Goal: Task Accomplishment & Management: Manage account settings

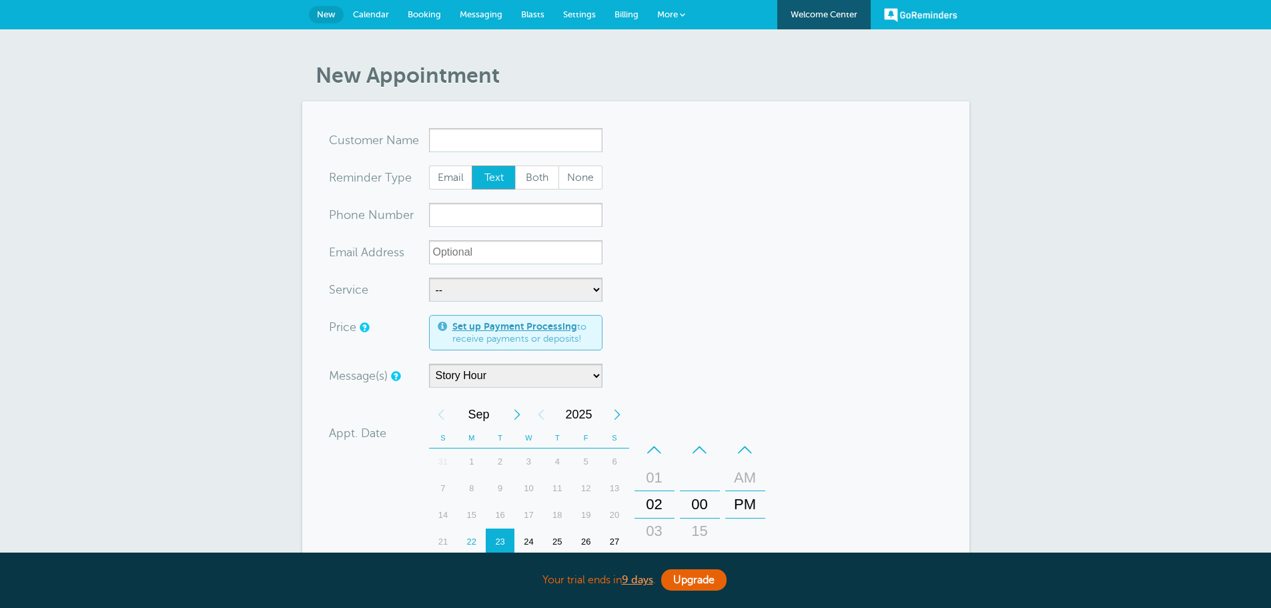
select select "161875"
click at [672, 17] on span "More" at bounding box center [667, 14] width 21 height 10
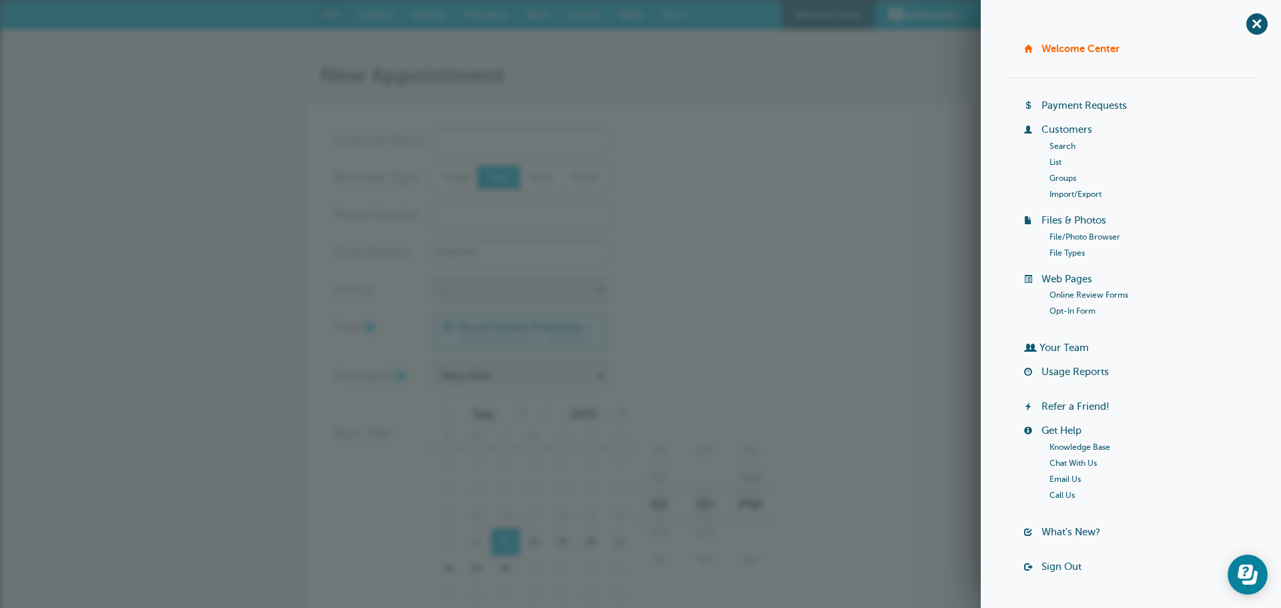
click at [613, 149] on form "You are creating a new customer. To use an existing customer select one from th…" at bounding box center [640, 476] width 614 height 696
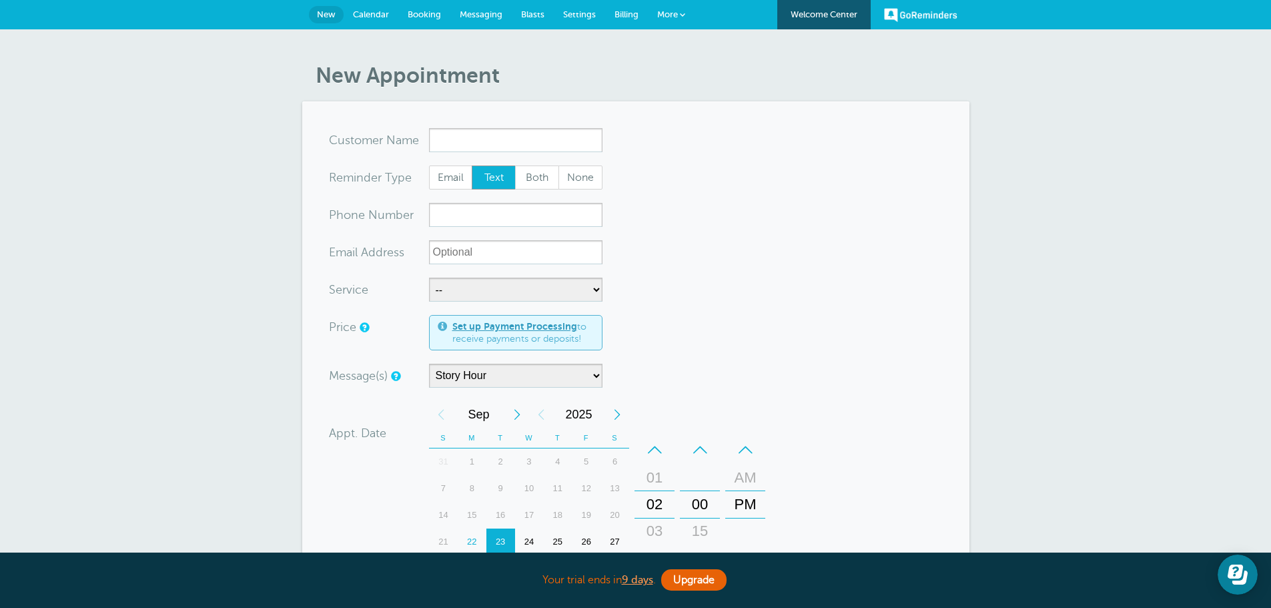
click at [592, 12] on span "Settings" at bounding box center [579, 14] width 33 height 10
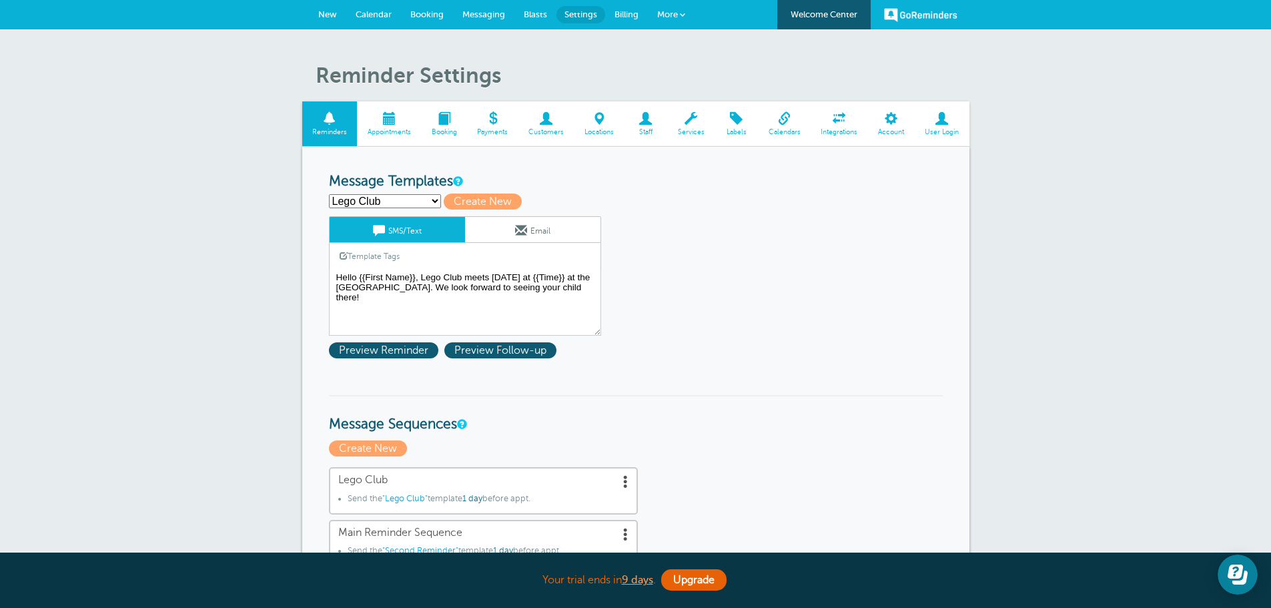
click at [410, 193] on div "Lego Club Preschool Story Hour Second Reminder Third Reminder Create new... Cre…" at bounding box center [636, 201] width 614 height 16
click at [383, 199] on select "Lego Club Preschool Story Hour Second Reminder Third Reminder Create new..." at bounding box center [385, 201] width 112 height 14
select select "161868"
click at [329, 194] on select "Lego Club Preschool Story Hour Second Reminder Third Reminder Create new..." at bounding box center [385, 201] width 112 height 14
type input "Preschool Story Hour"
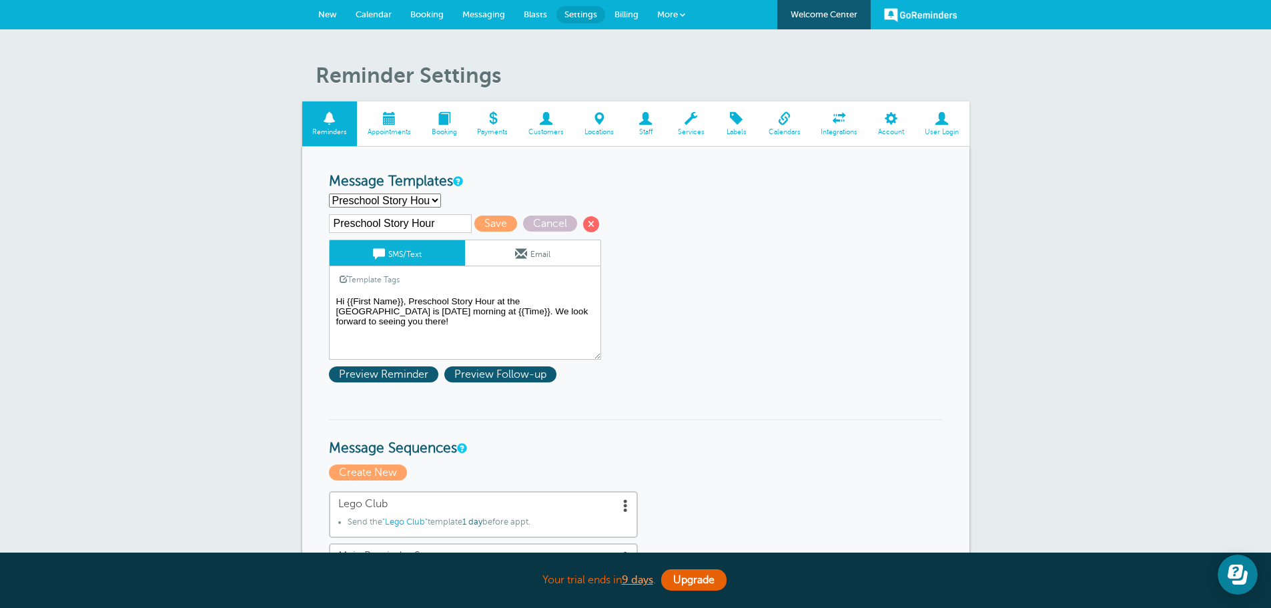
click at [526, 309] on textarea "Hello {{First Name}}, Lego Club meets tomorrow at {{Time}} at the Akron Carnegi…" at bounding box center [465, 326] width 272 height 67
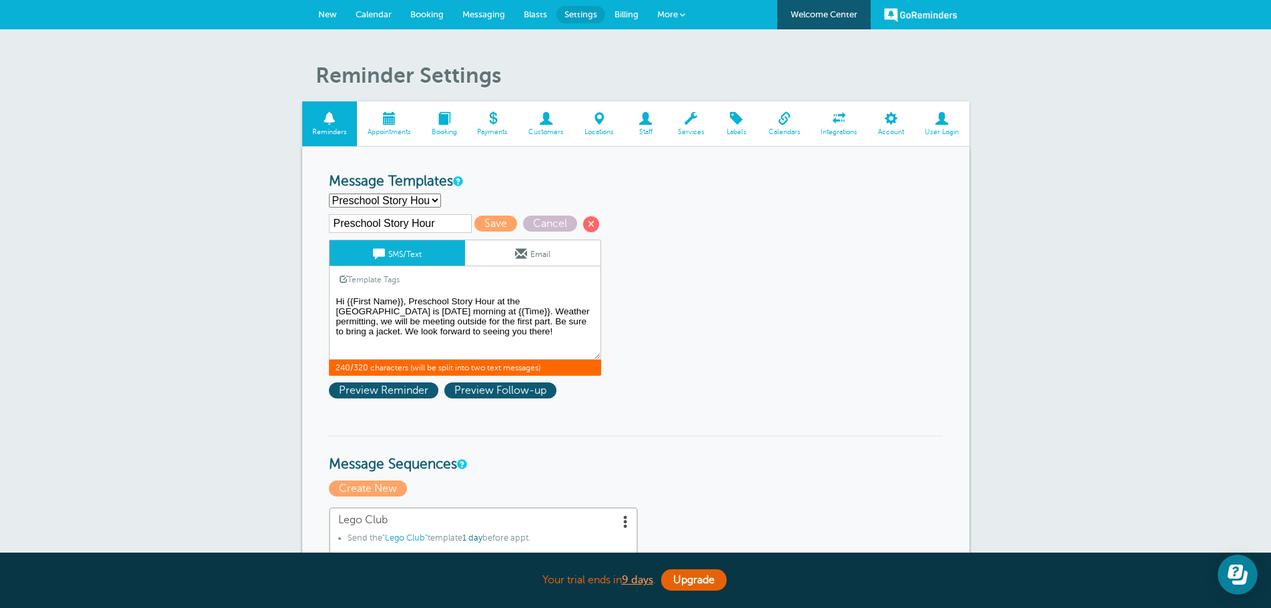
click at [548, 317] on textarea "Hello {{First Name}}, Lego Club meets tomorrow at {{Time}} at the Akron Carnegi…" at bounding box center [465, 326] width 272 height 67
click at [408, 297] on textarea "Hello {{First Name}}, Lego Club meets tomorrow at {{Time}} at the Akron Carnegi…" at bounding box center [465, 326] width 272 height 67
drag, startPoint x: 365, startPoint y: 334, endPoint x: 501, endPoint y: 309, distance: 138.3
click at [501, 309] on textarea "Hello {{First Name}}, Lego Club meets tomorrow at {{Time}} at the Akron Carnegi…" at bounding box center [465, 326] width 272 height 67
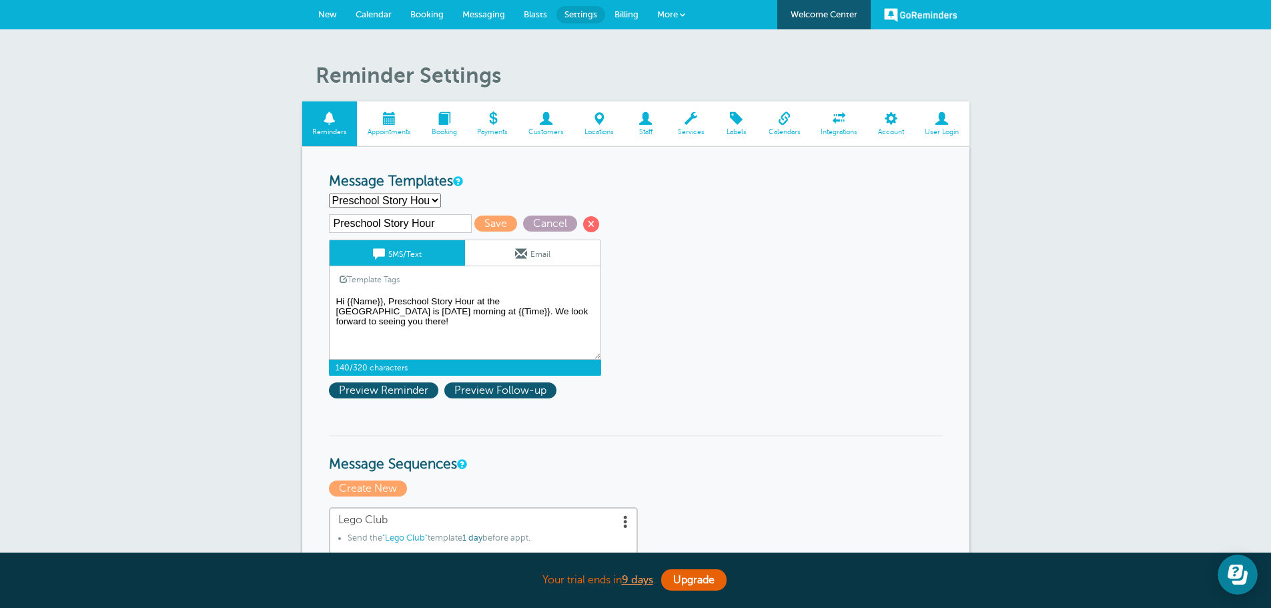
type textarea "Hi {{Name}}, Preschool Story Hour at the Akron Carnegie Public Library is tomor…"
click at [550, 217] on span "Cancel" at bounding box center [550, 223] width 54 height 16
select select "161873"
type textarea "Hello {{First Name}}, Lego Club meets tomorrow at {{Time}} at the Akron Carnegi…"
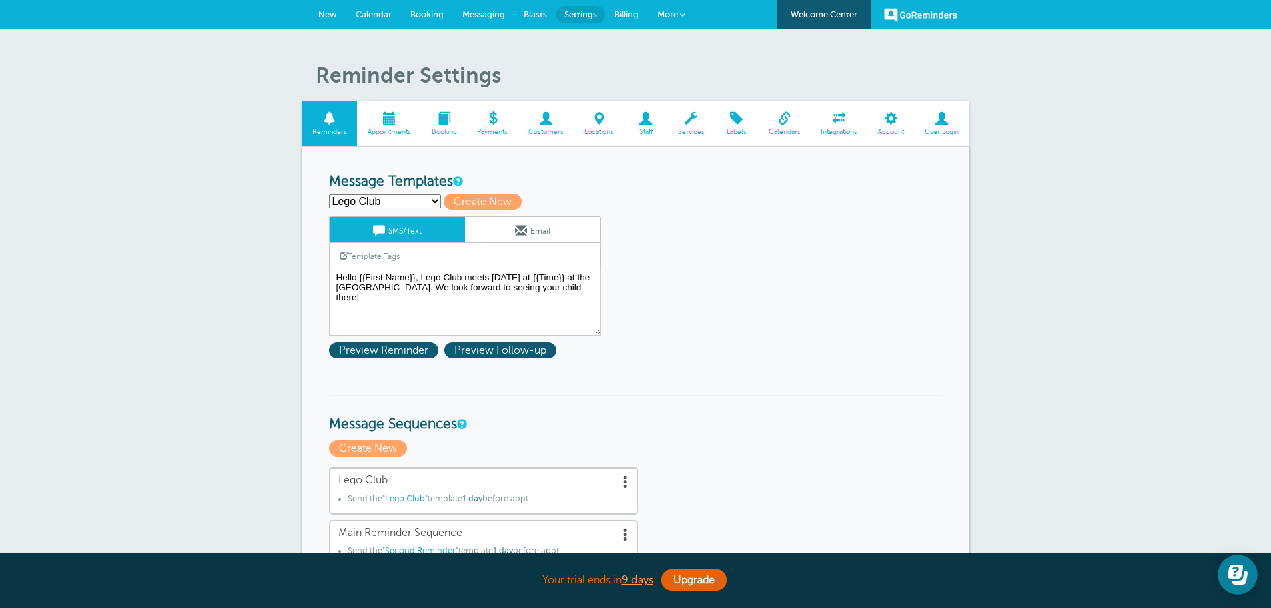
click at [395, 195] on select "Lego Club Preschool Story Hour Second Reminder Third Reminder Create new..." at bounding box center [385, 201] width 112 height 14
select select "161868"
click at [329, 194] on select "Lego Club Preschool Story Hour Second Reminder Third Reminder Create new..." at bounding box center [385, 201] width 112 height 14
type input "Preschool Story Hour"
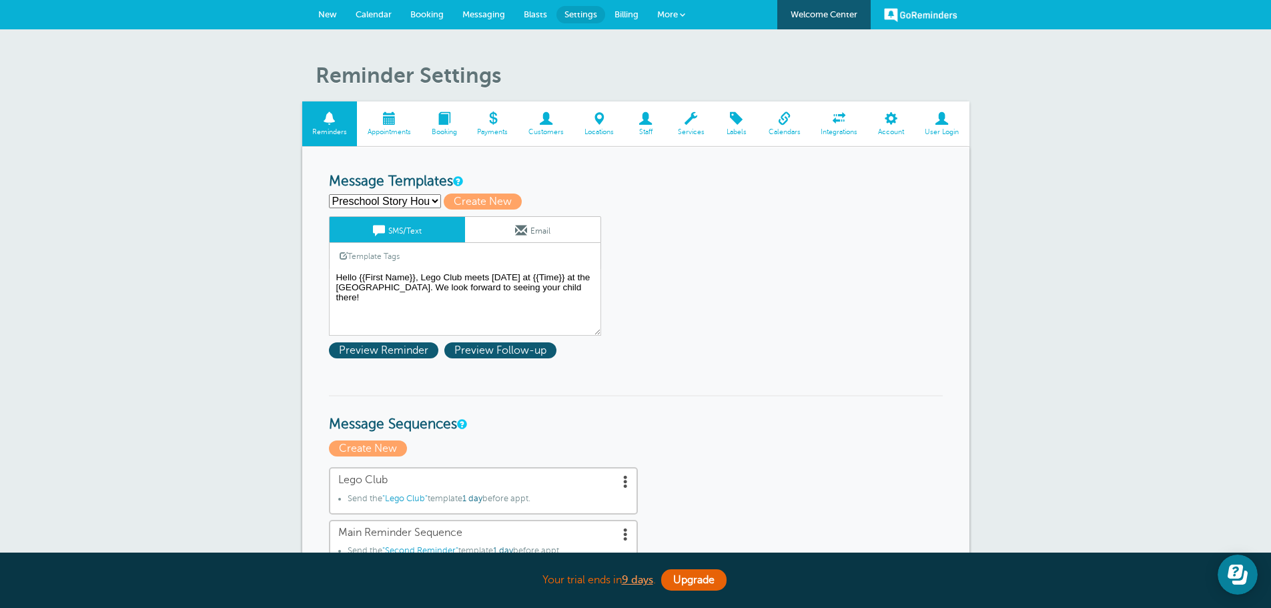
type textarea "Hi {{First Name}}, Preschool Story Hour at the Akron Carnegie Public Library is…"
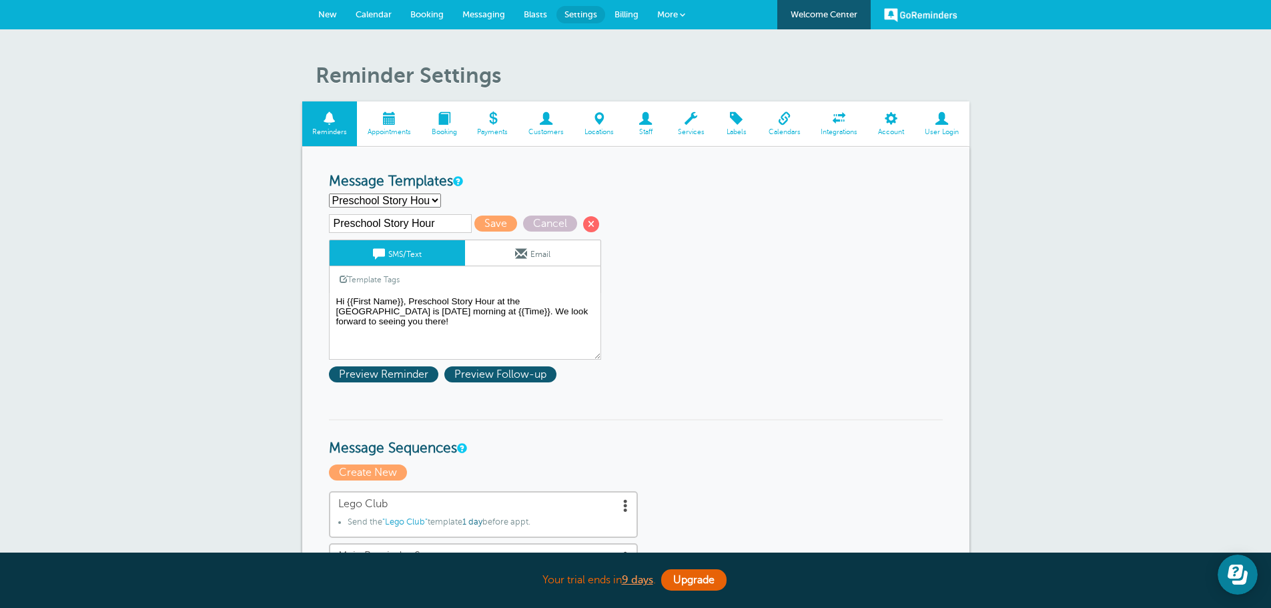
click at [381, 125] on link "Appointments" at bounding box center [389, 123] width 64 height 45
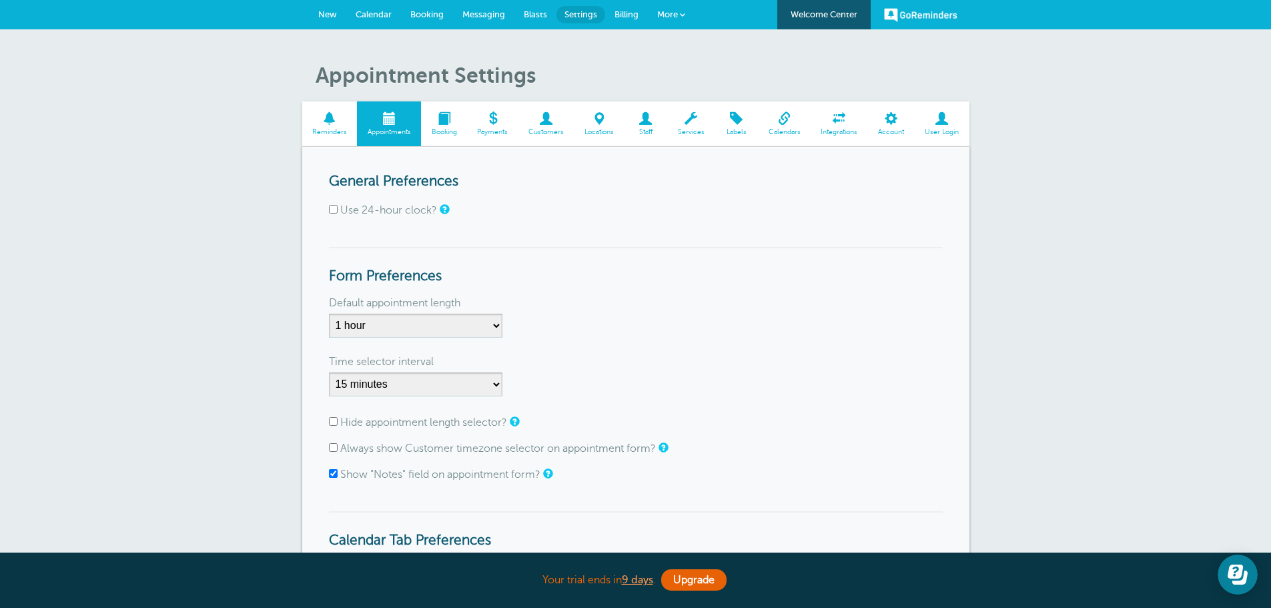
click at [361, 15] on span "Calendar" at bounding box center [373, 14] width 36 height 10
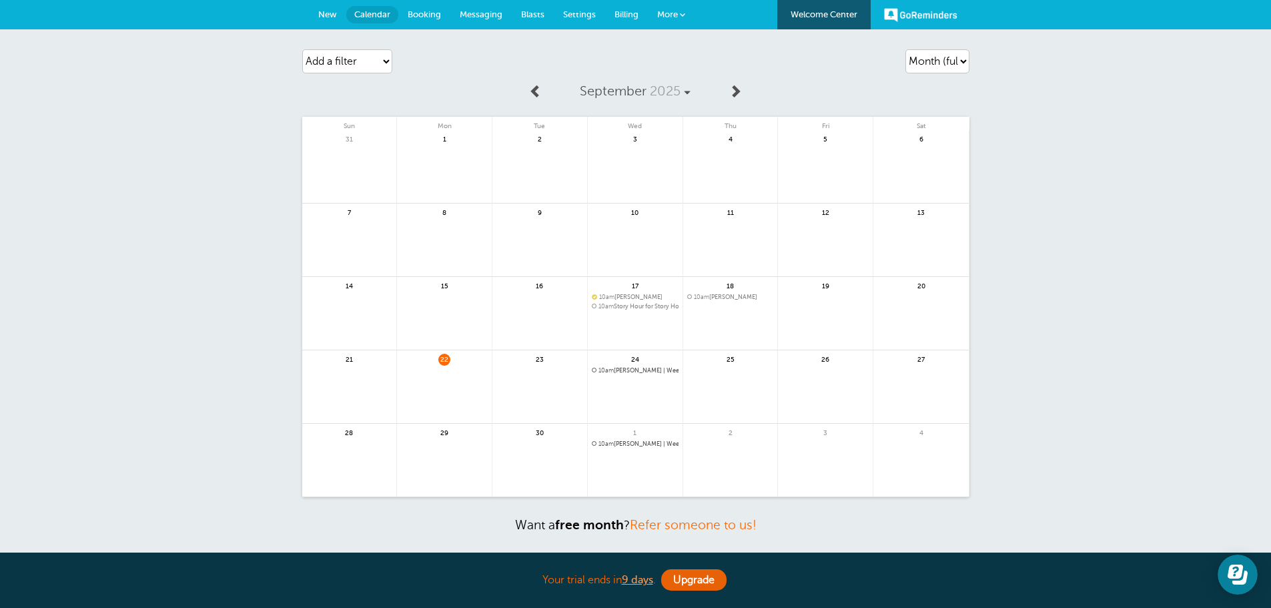
click at [329, 15] on span "New" at bounding box center [327, 14] width 19 height 10
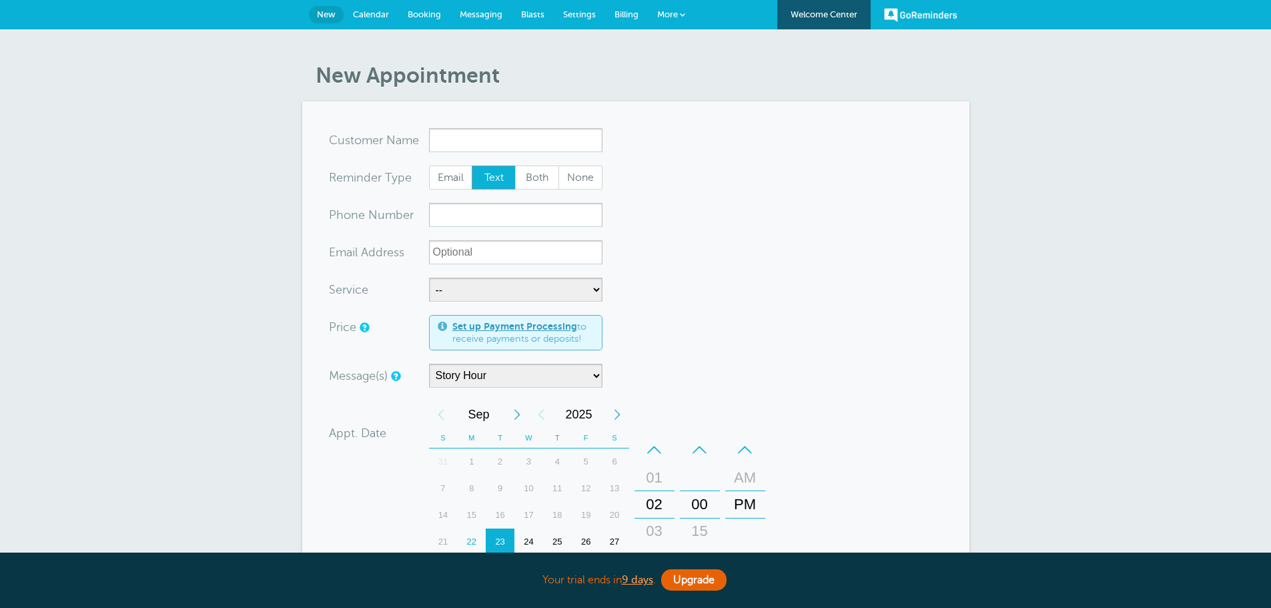
select select "161875"
click at [515, 163] on span "Story Hour" at bounding box center [516, 166] width 160 height 14
type input "StoryHour"
type input "Story Hour"
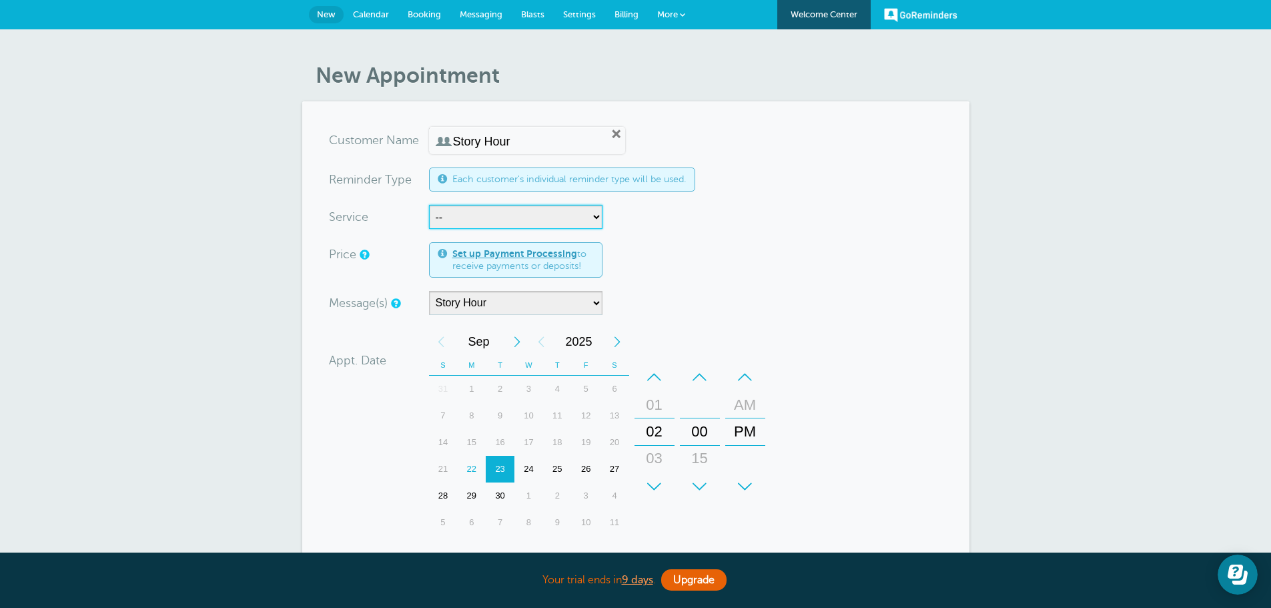
click at [487, 217] on select "-- Story Hour added info" at bounding box center [515, 217] width 173 height 24
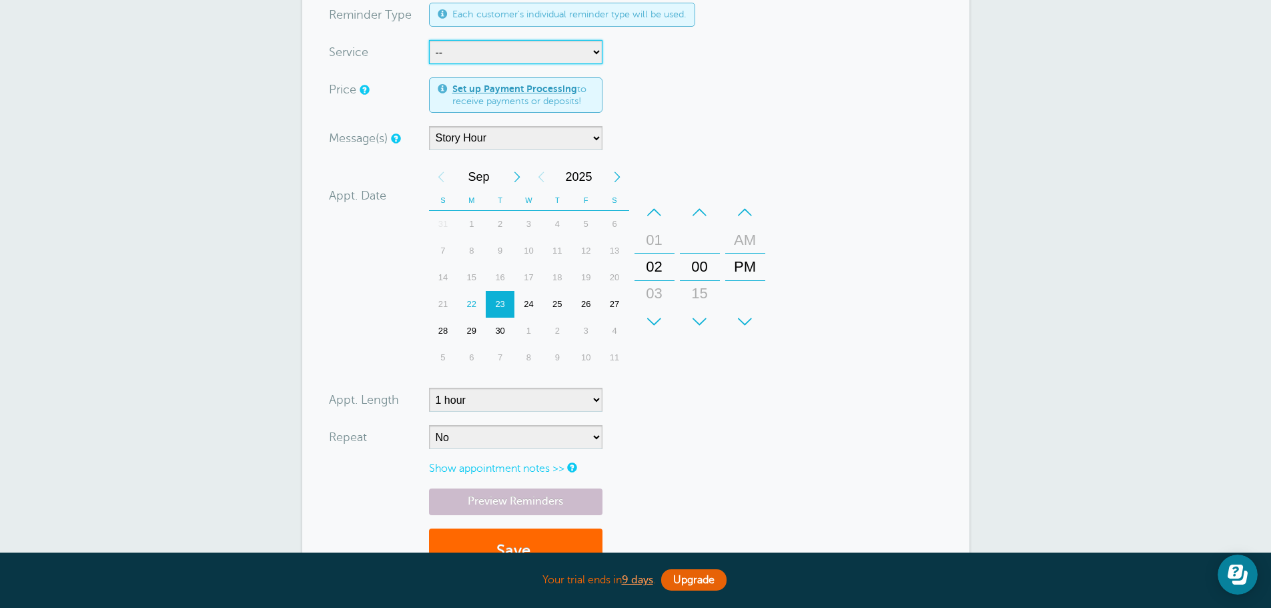
scroll to position [200, 0]
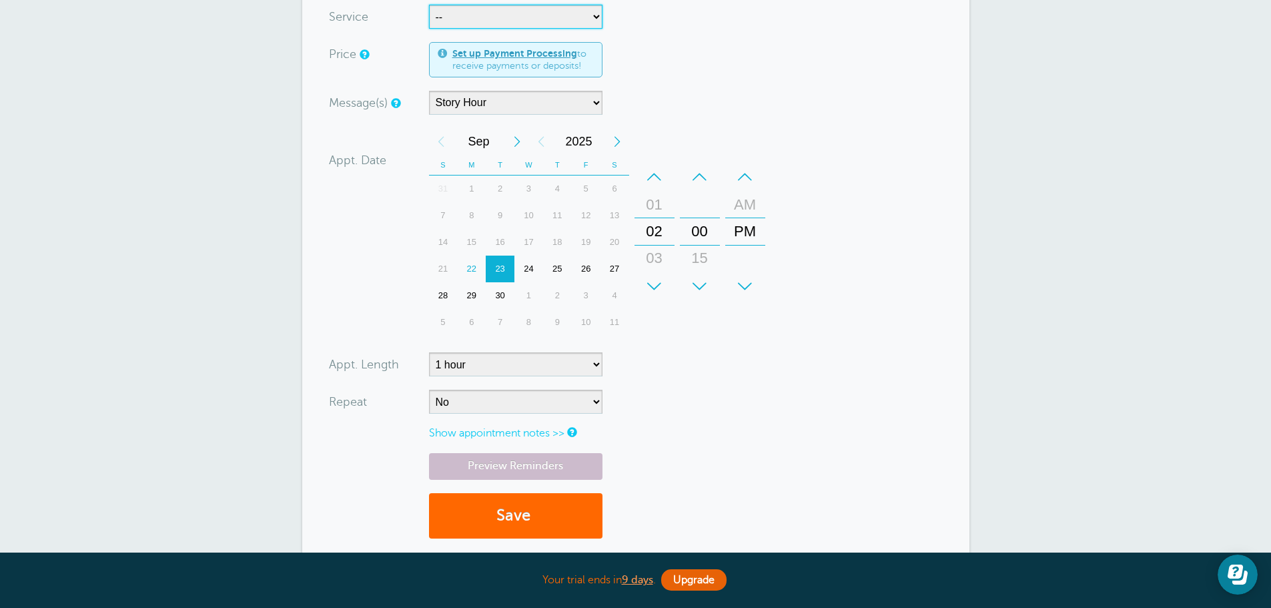
click at [527, 267] on div "24" at bounding box center [528, 268] width 29 height 27
click at [661, 175] on div "–" at bounding box center [654, 176] width 40 height 27
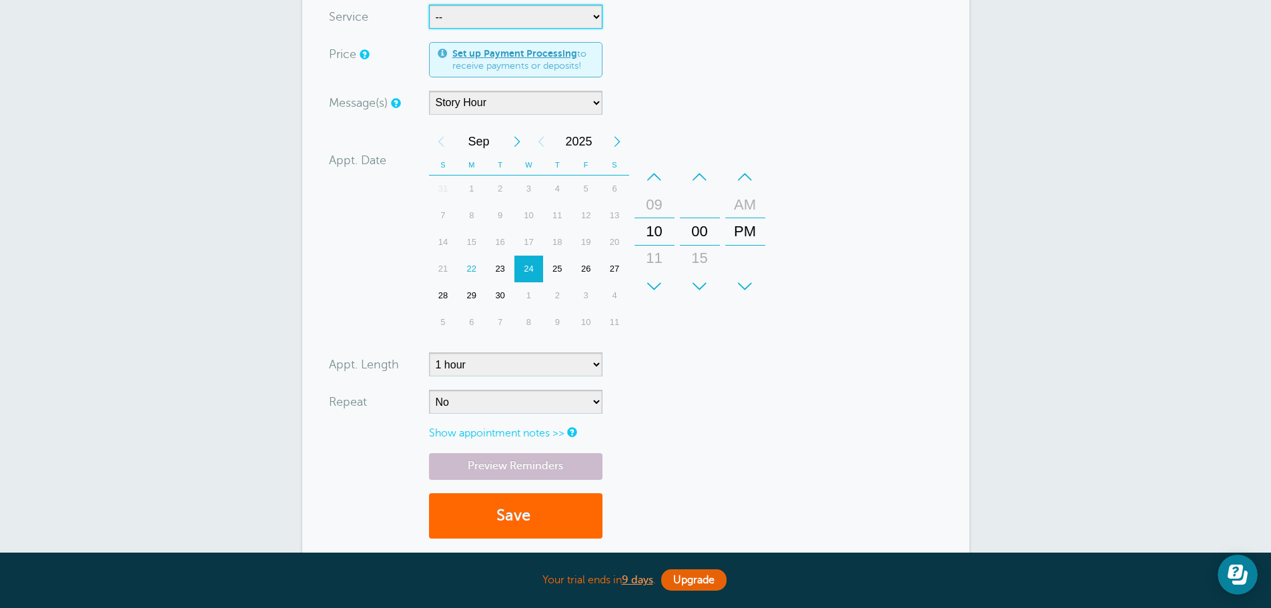
click at [743, 286] on div "+" at bounding box center [745, 286] width 40 height 27
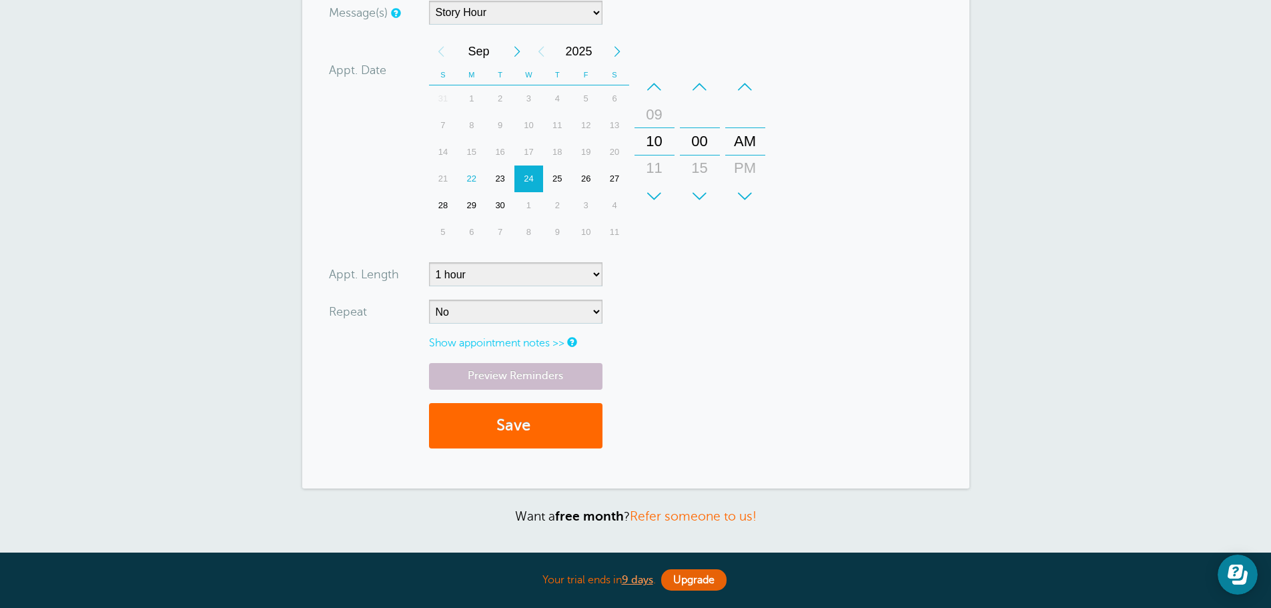
scroll to position [267, 0]
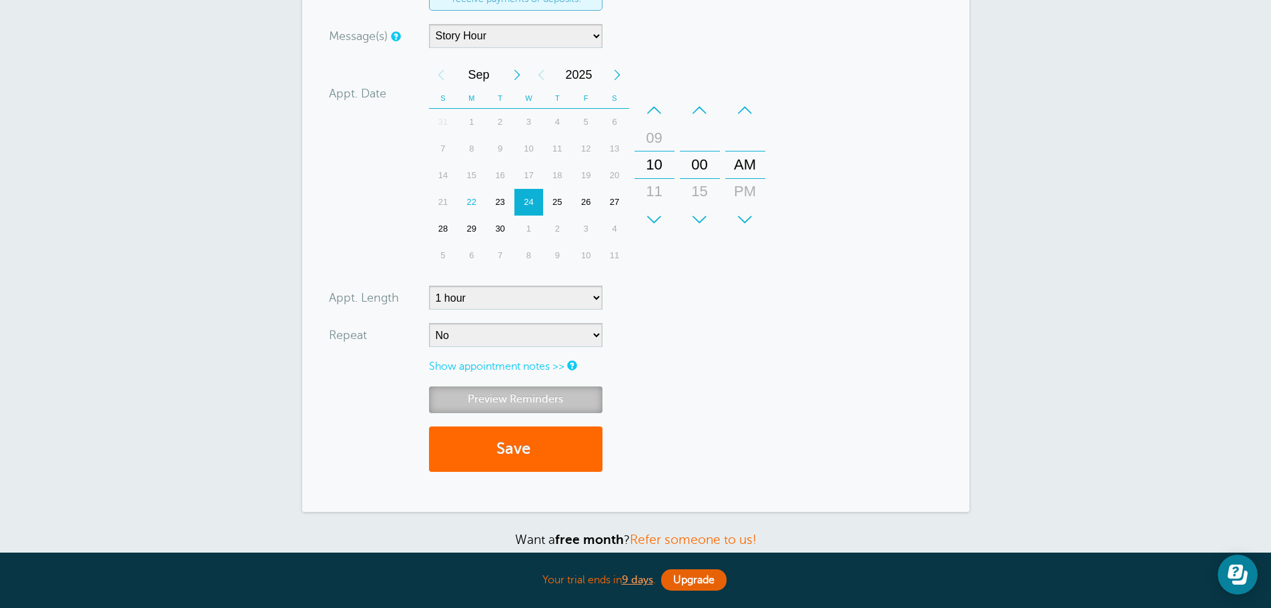
click at [528, 397] on link "Preview Reminders" at bounding box center [515, 399] width 173 height 26
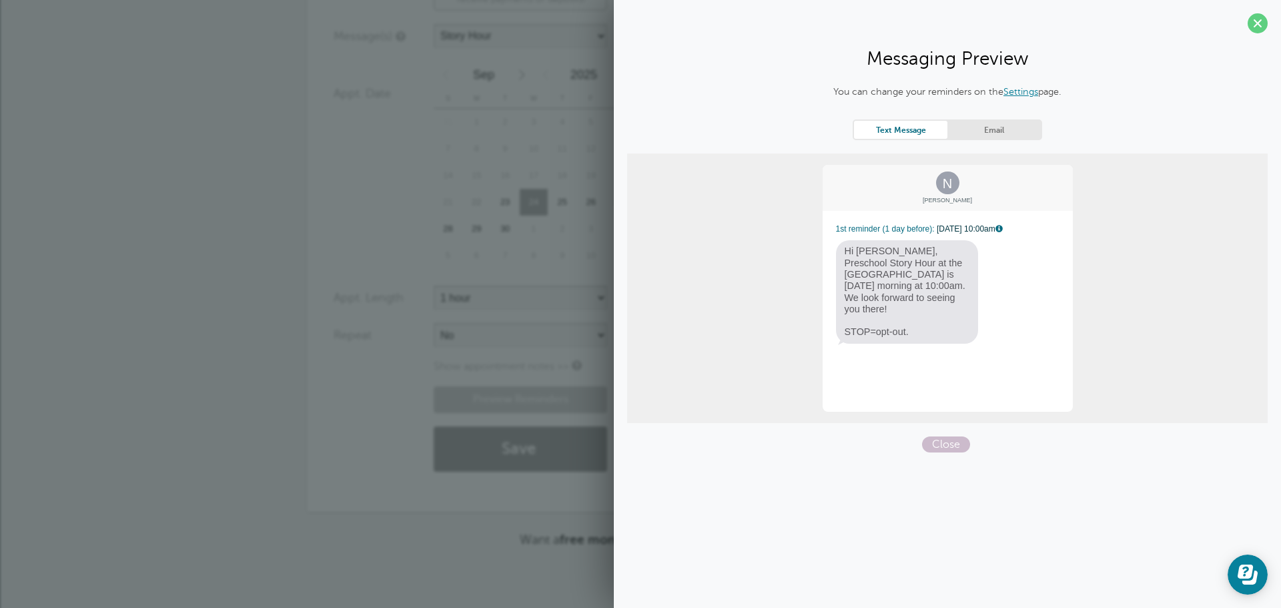
click at [999, 124] on link "Email" at bounding box center [993, 130] width 93 height 18
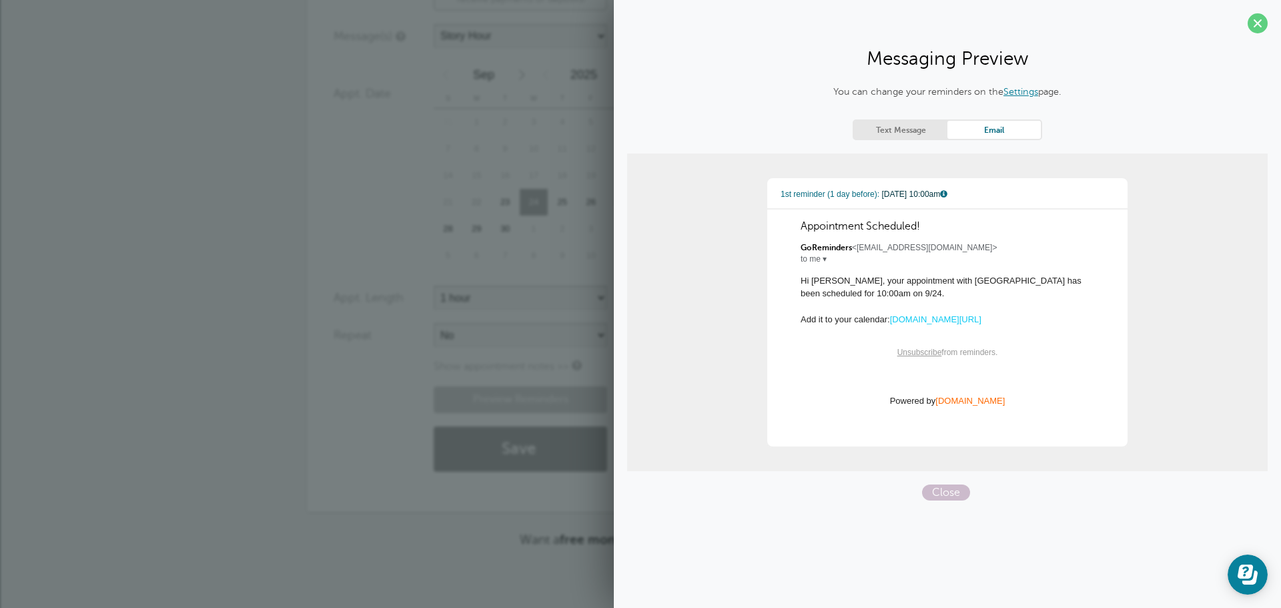
click at [886, 127] on link "Text Message" at bounding box center [900, 130] width 93 height 18
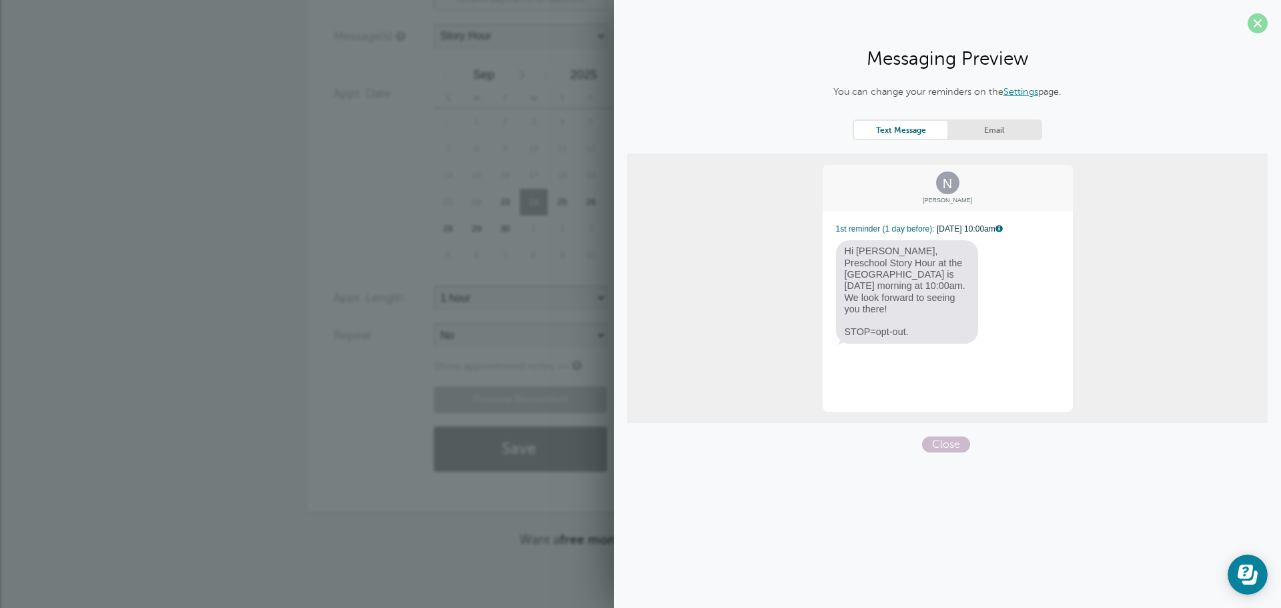
click at [1255, 30] on span at bounding box center [1257, 23] width 20 height 20
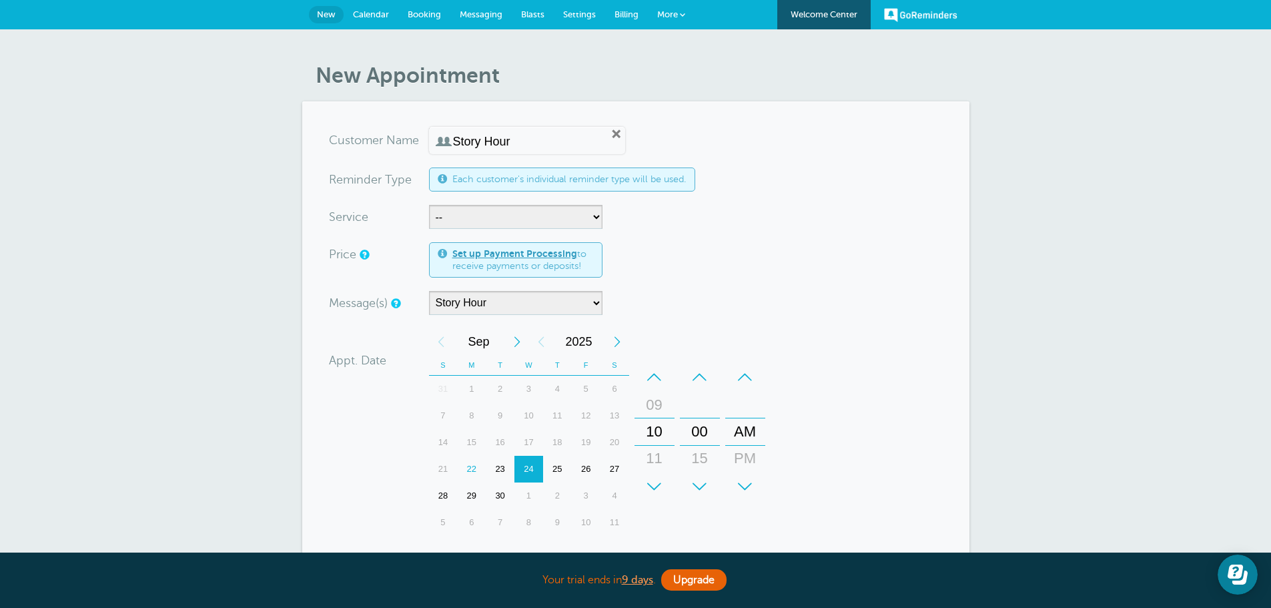
scroll to position [422, 0]
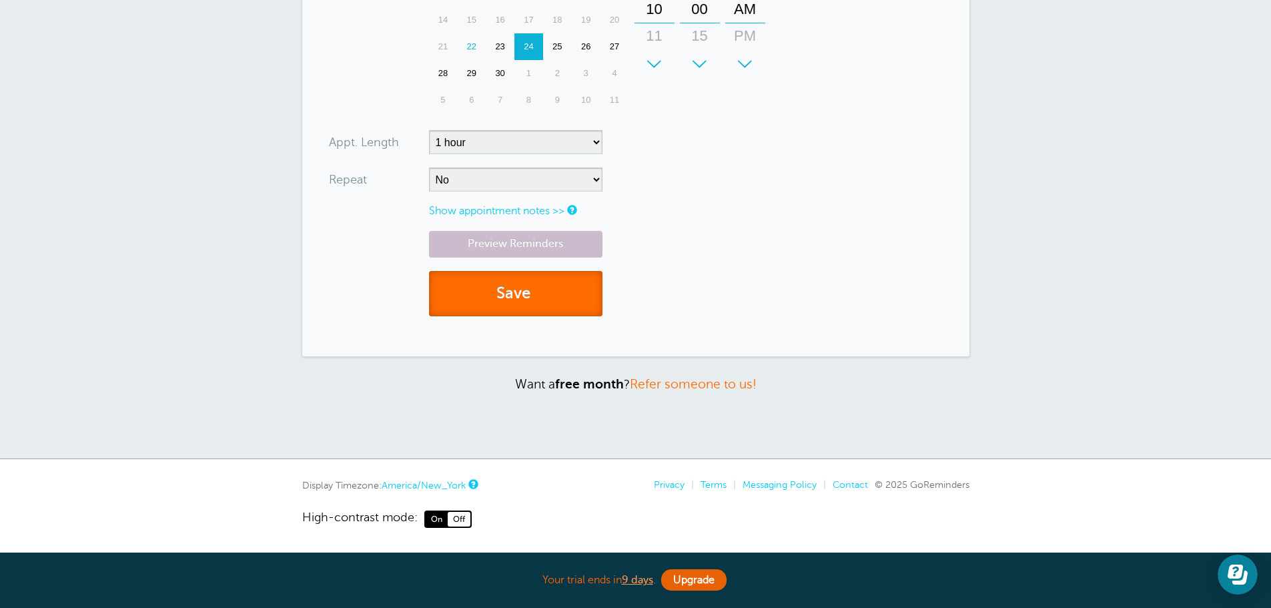
click at [484, 283] on button "Save" at bounding box center [515, 294] width 173 height 46
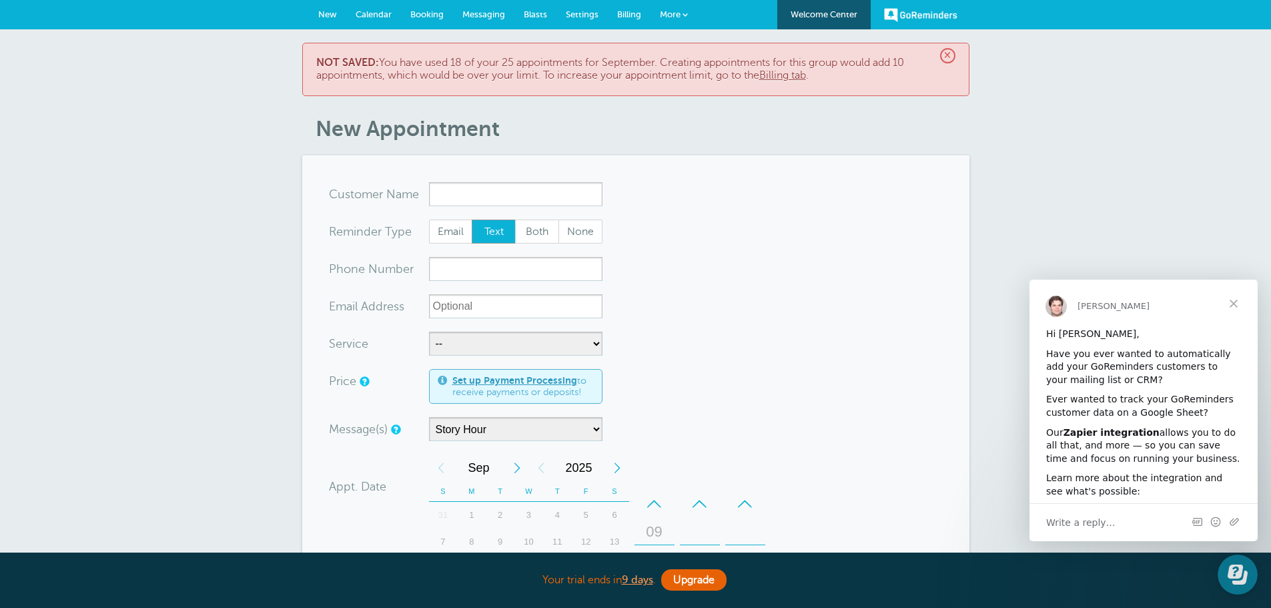
click at [791, 73] on link "Billing tab" at bounding box center [782, 75] width 47 height 12
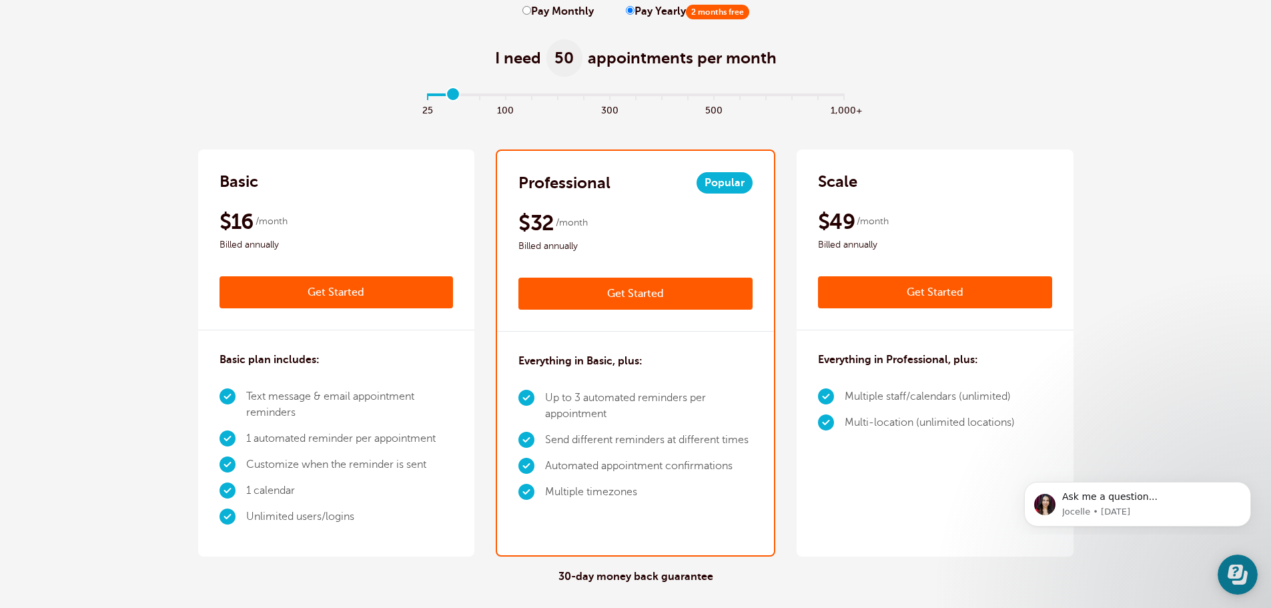
click at [454, 97] on input "range" at bounding box center [636, 97] width 432 height 3
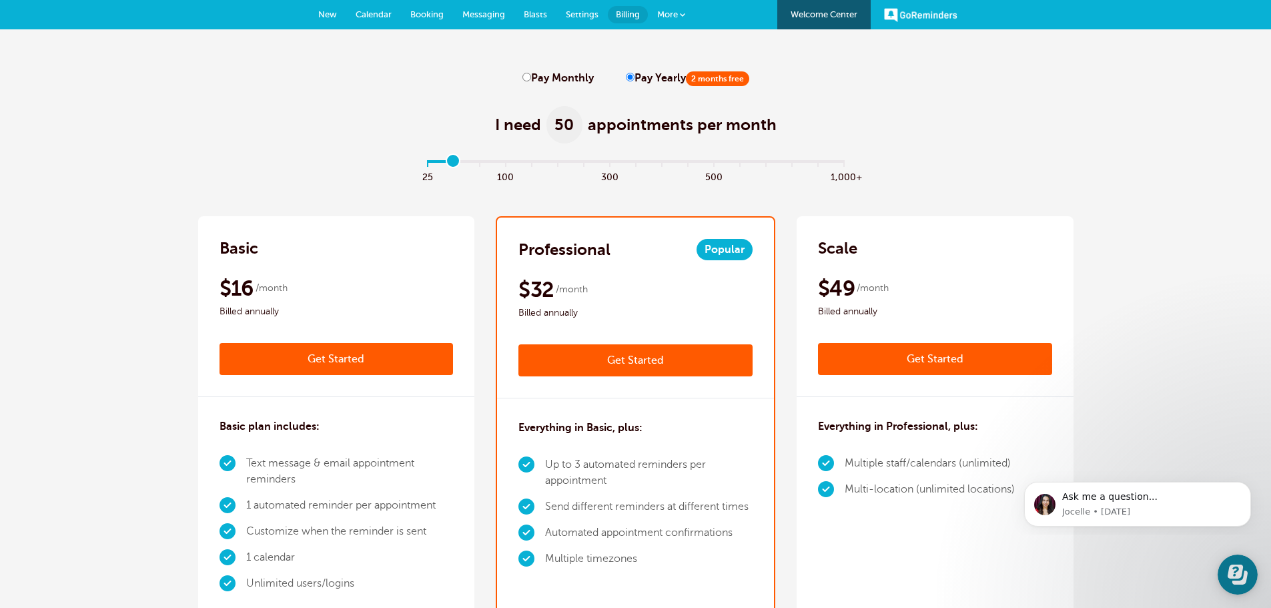
click at [343, 250] on div "Basic" at bounding box center [336, 247] width 234 height 21
click at [314, 317] on span "Billed annually" at bounding box center [336, 311] width 234 height 16
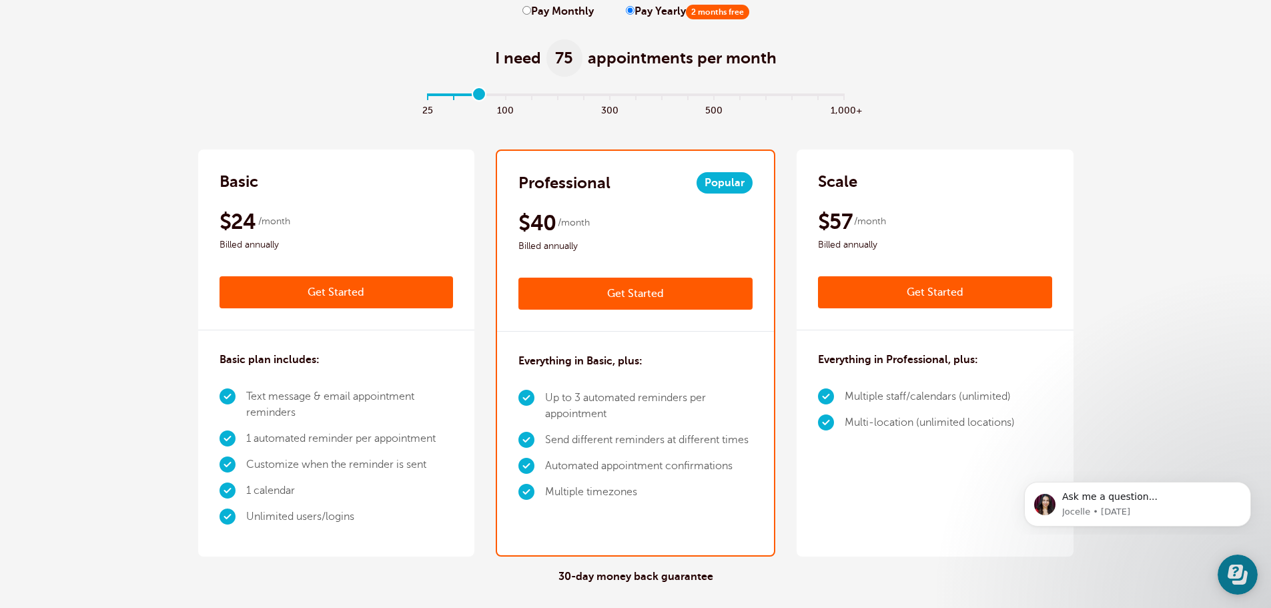
click at [483, 97] on input "range" at bounding box center [636, 97] width 432 height 3
click at [449, 99] on input "range" at bounding box center [636, 97] width 432 height 3
click at [433, 98] on input "range" at bounding box center [636, 97] width 432 height 3
click at [450, 96] on input "range" at bounding box center [636, 97] width 432 height 3
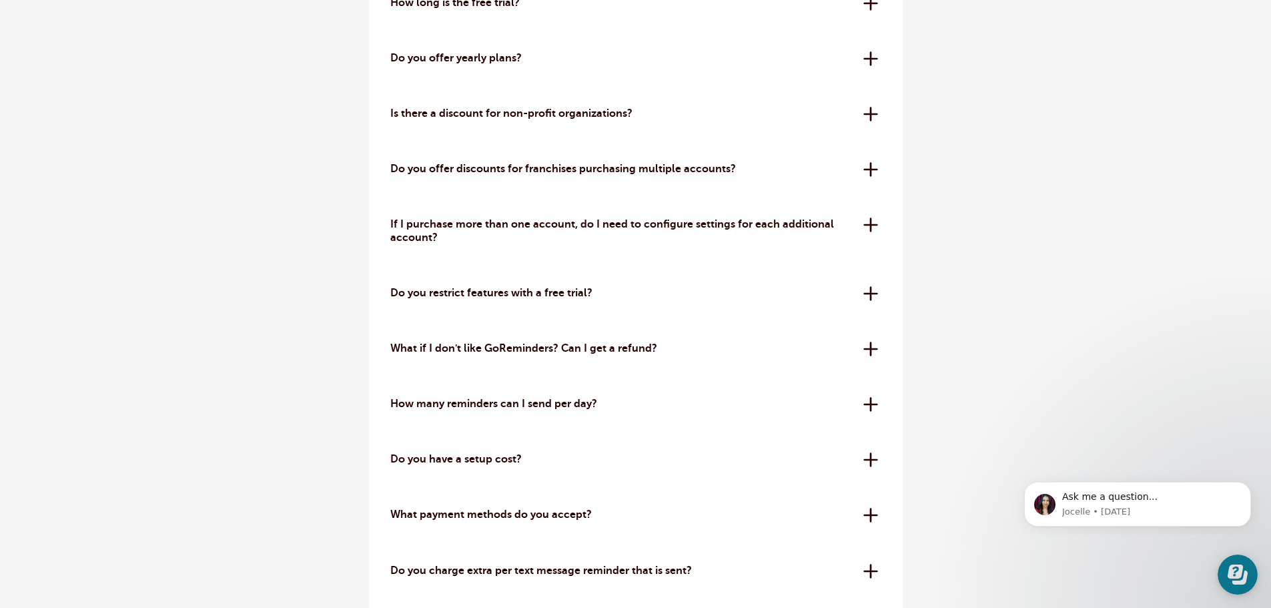
scroll to position [3935, 0]
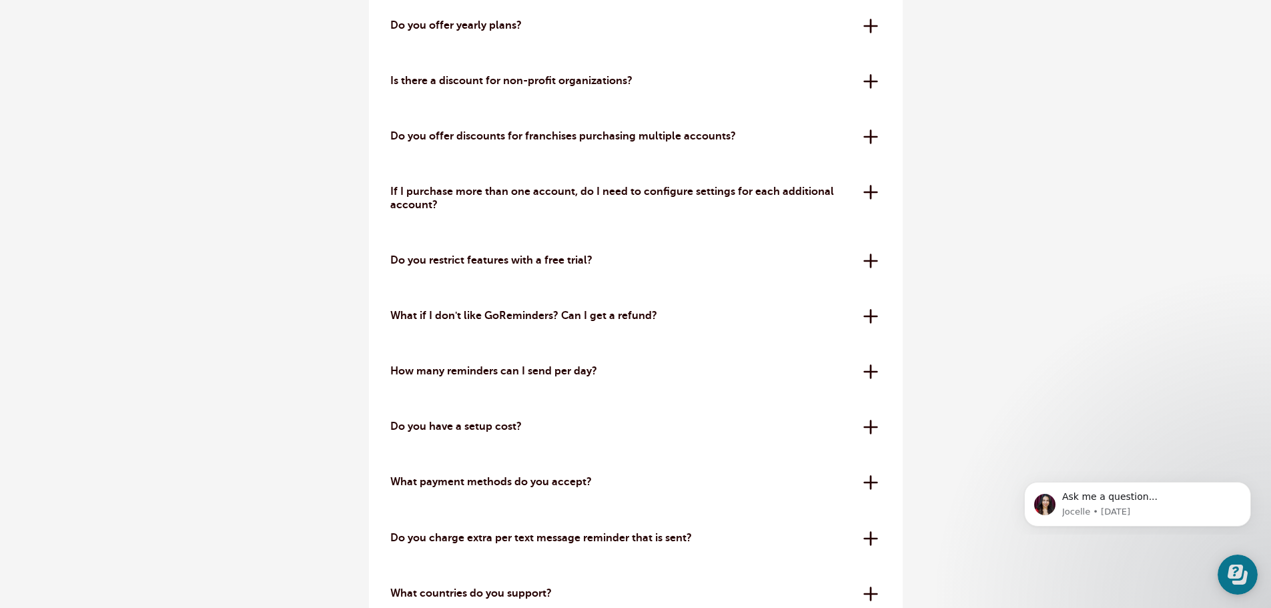
click at [518, 374] on p "How many reminders can I send per day?" at bounding box center [621, 371] width 463 height 13
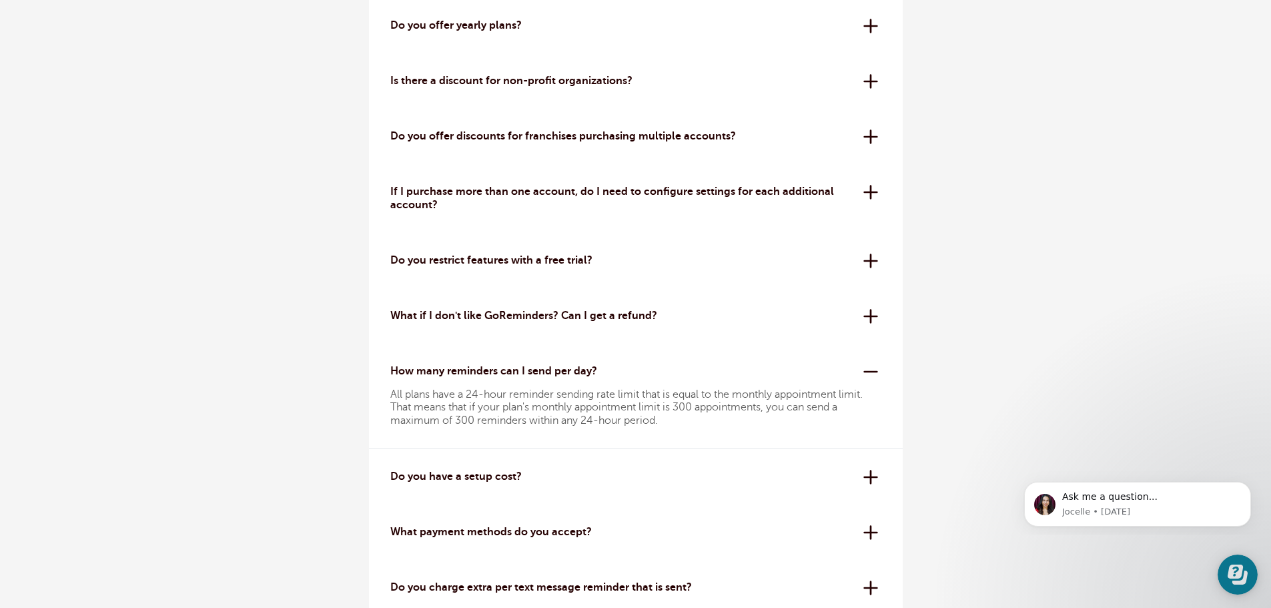
click at [534, 365] on p "How many reminders can I send per day?" at bounding box center [621, 371] width 463 height 13
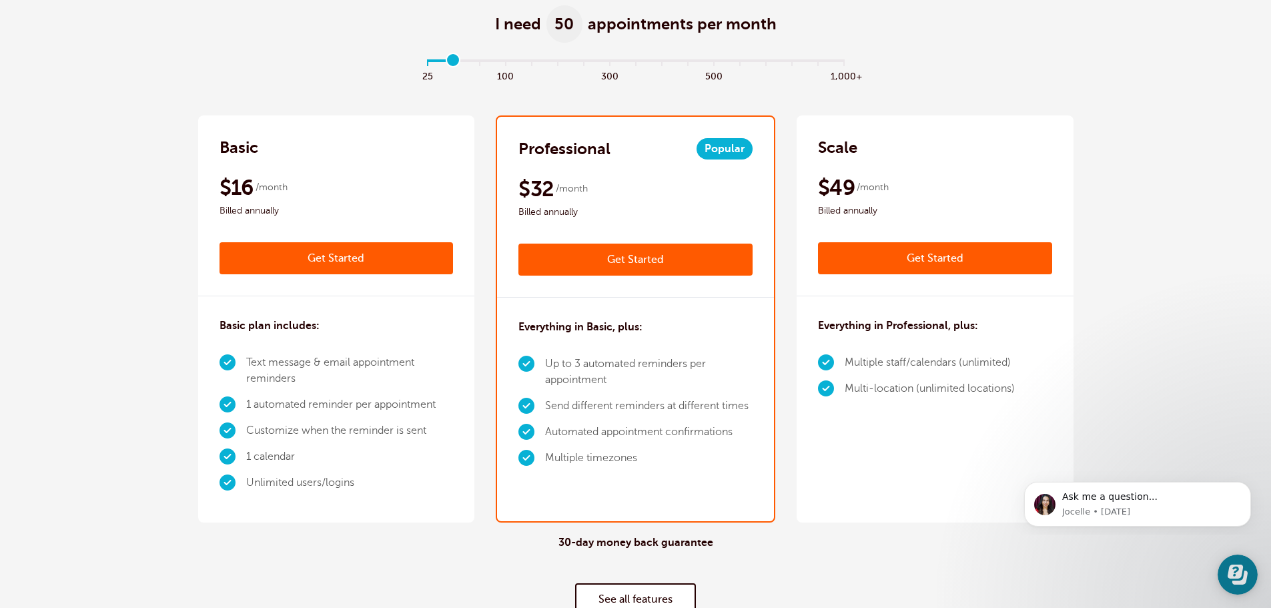
scroll to position [0, 0]
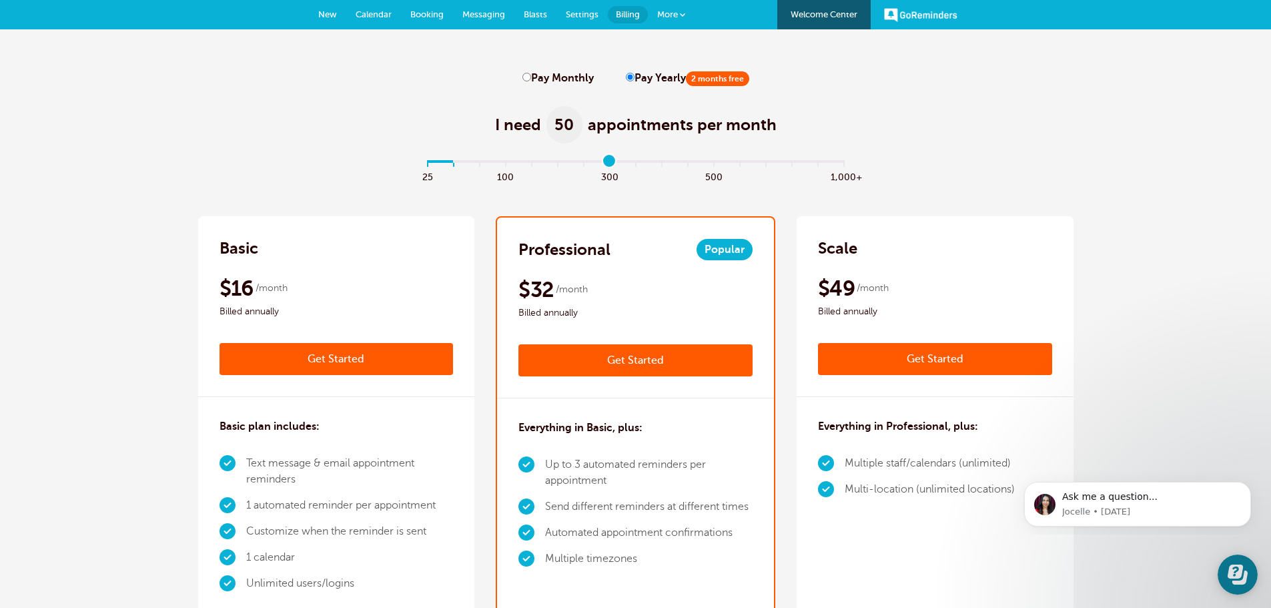
click at [612, 163] on input "range" at bounding box center [636, 164] width 432 height 3
click at [482, 165] on input "range" at bounding box center [636, 164] width 432 height 3
click at [454, 165] on input "range" at bounding box center [636, 164] width 432 height 3
click at [478, 165] on input "range" at bounding box center [636, 164] width 432 height 3
click at [506, 163] on input "range" at bounding box center [636, 164] width 432 height 3
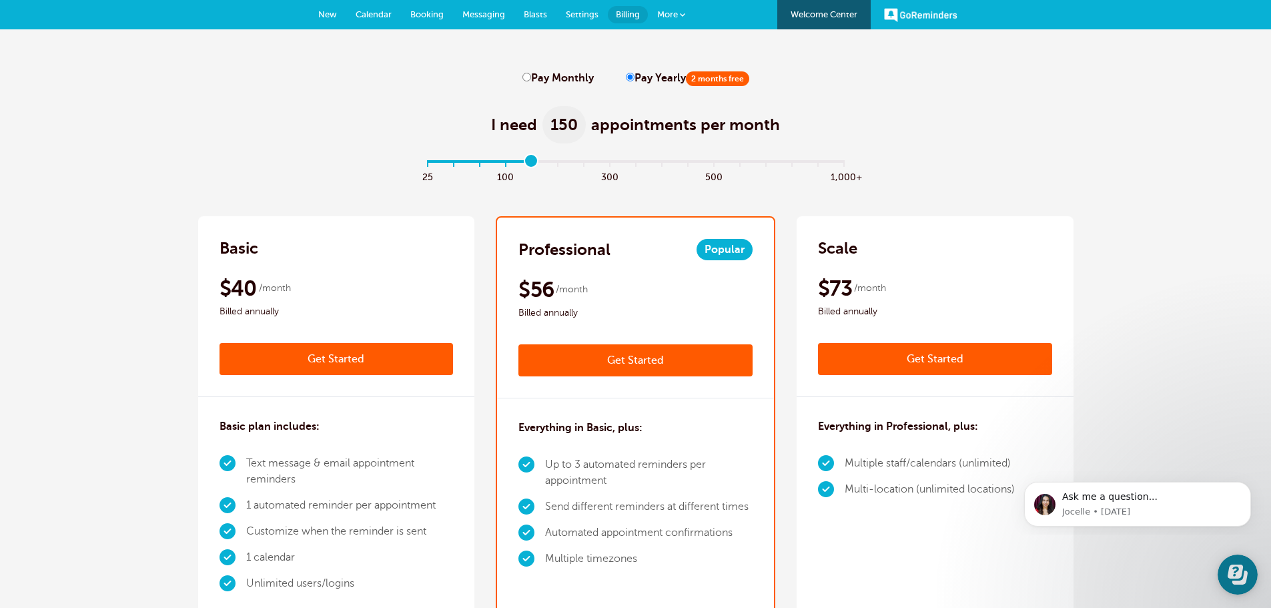
click at [530, 163] on input "range" at bounding box center [636, 164] width 432 height 3
type input "3"
click at [508, 163] on input "range" at bounding box center [636, 164] width 432 height 3
